Goal: Information Seeking & Learning: Learn about a topic

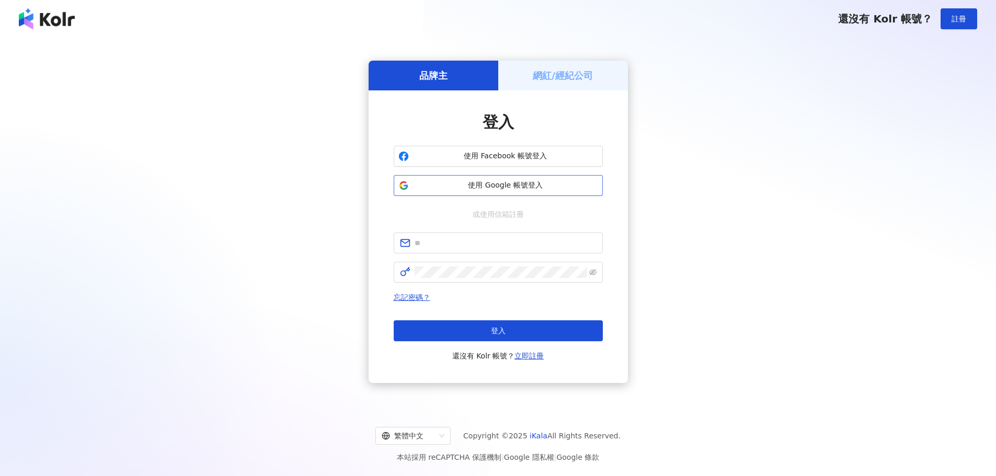
click at [471, 195] on button "使用 Google 帳號登入" at bounding box center [498, 185] width 209 height 21
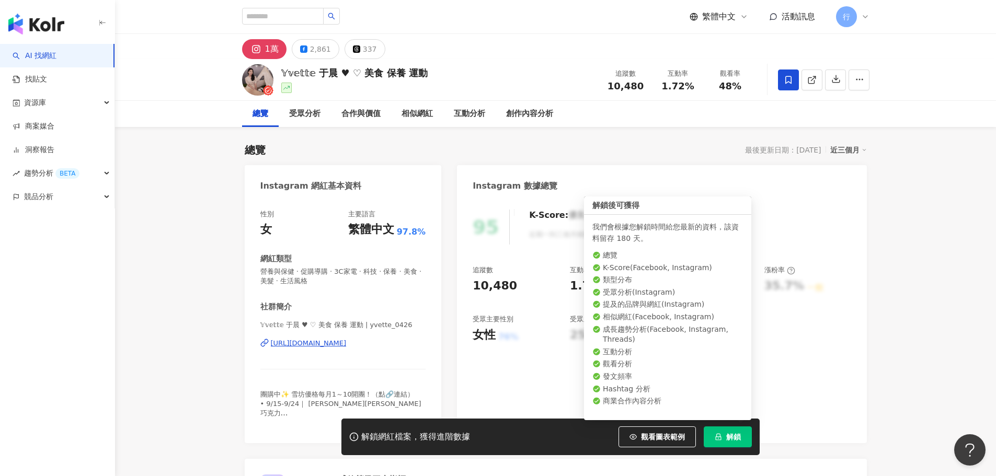
click at [736, 430] on button "解鎖" at bounding box center [727, 436] width 48 height 21
